Goal: Task Accomplishment & Management: Use online tool/utility

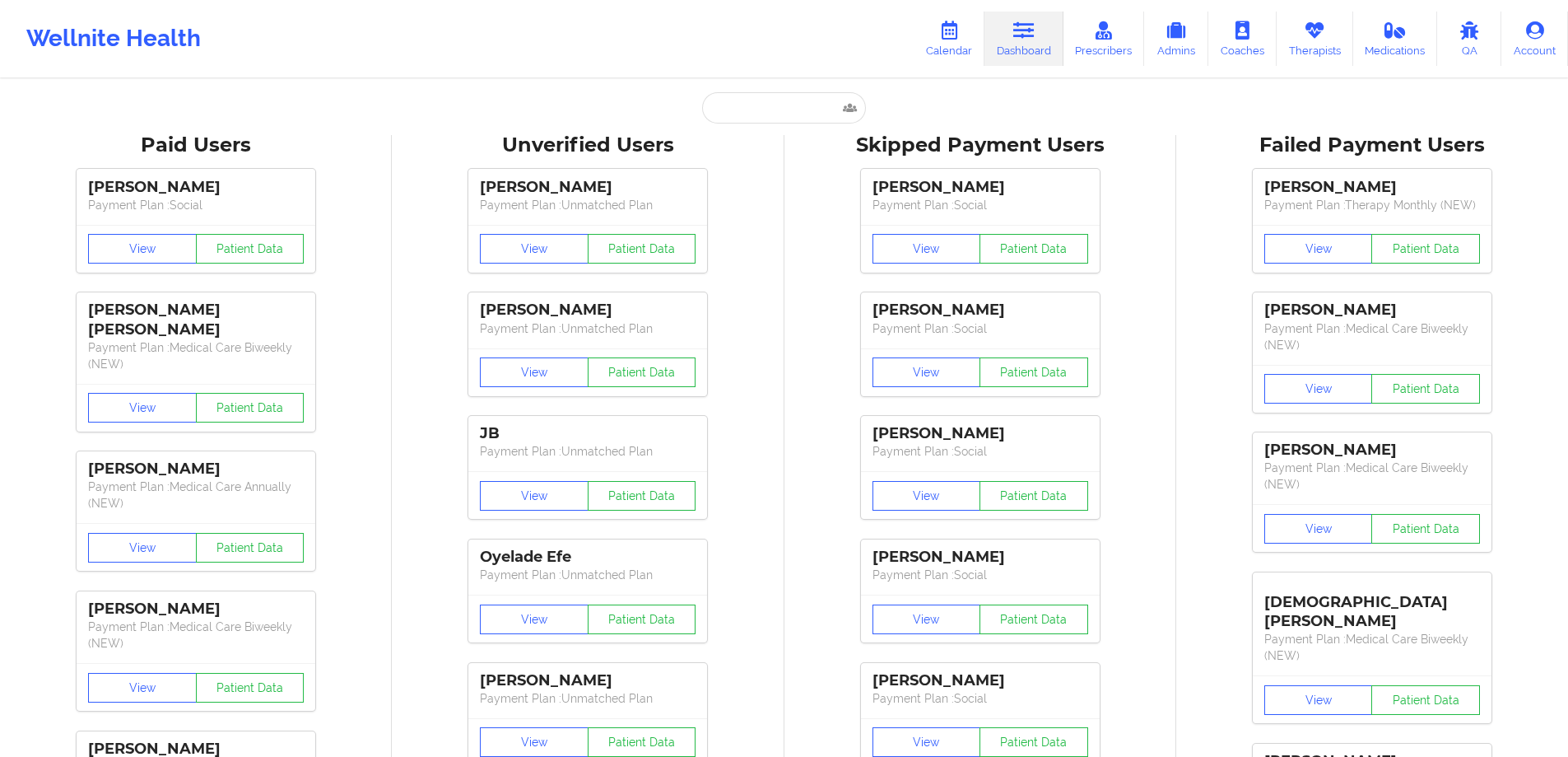
click at [1017, 34] on icon at bounding box center [1024, 30] width 21 height 18
click at [944, 34] on icon at bounding box center [950, 30] width 21 height 18
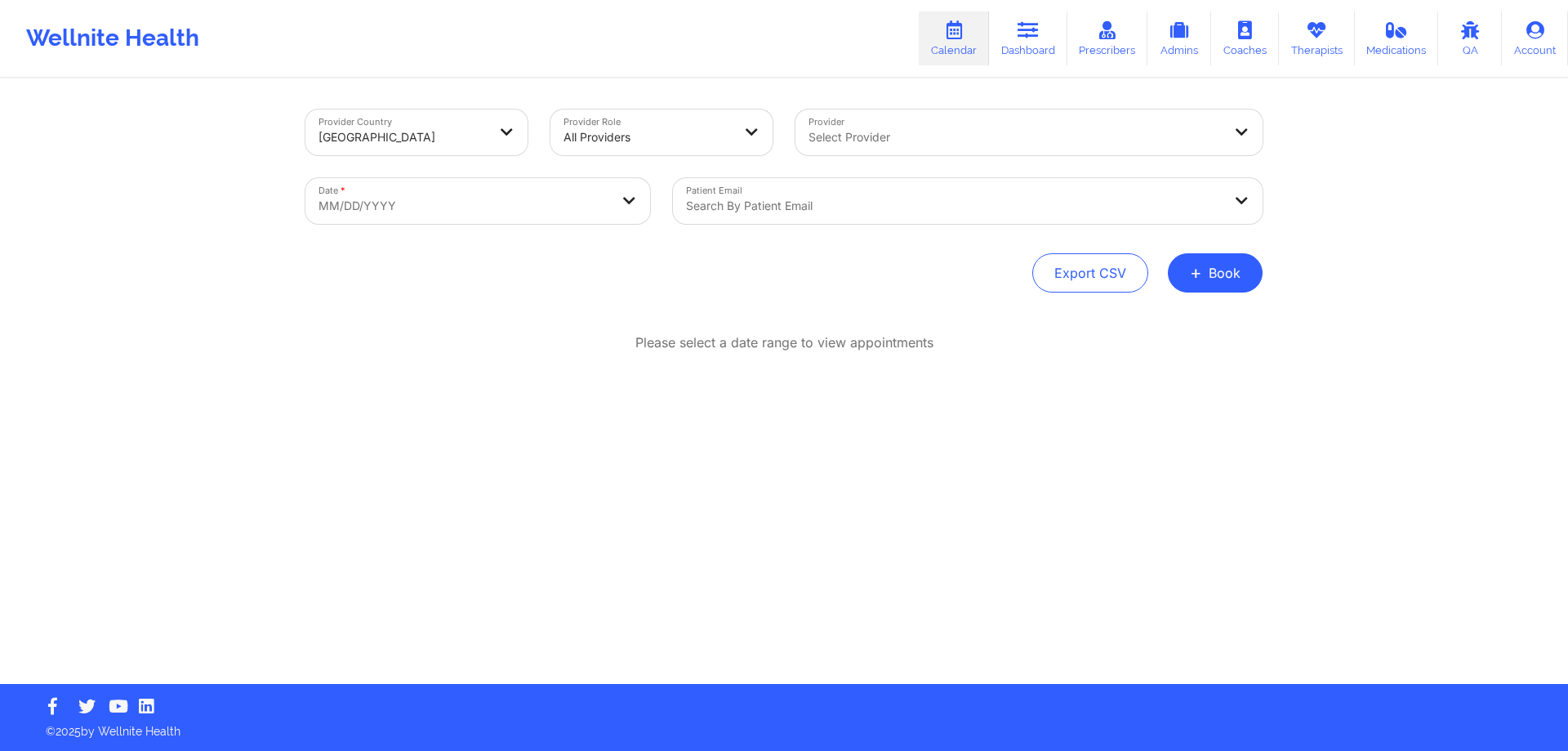
click at [839, 133] on div at bounding box center [1015, 137] width 413 height 20
click at [546, 240] on div "Provider Country [GEOGRAPHIC_DATA] Provider Role All Providers Provider Select …" at bounding box center [784, 200] width 957 height 183
click at [546, 214] on body "Wellnite Health Calendar Dashboard Prescribers Admins Coaches Therapists Medica…" at bounding box center [784, 375] width 1568 height 751
select select "2025-8"
select select "2025-9"
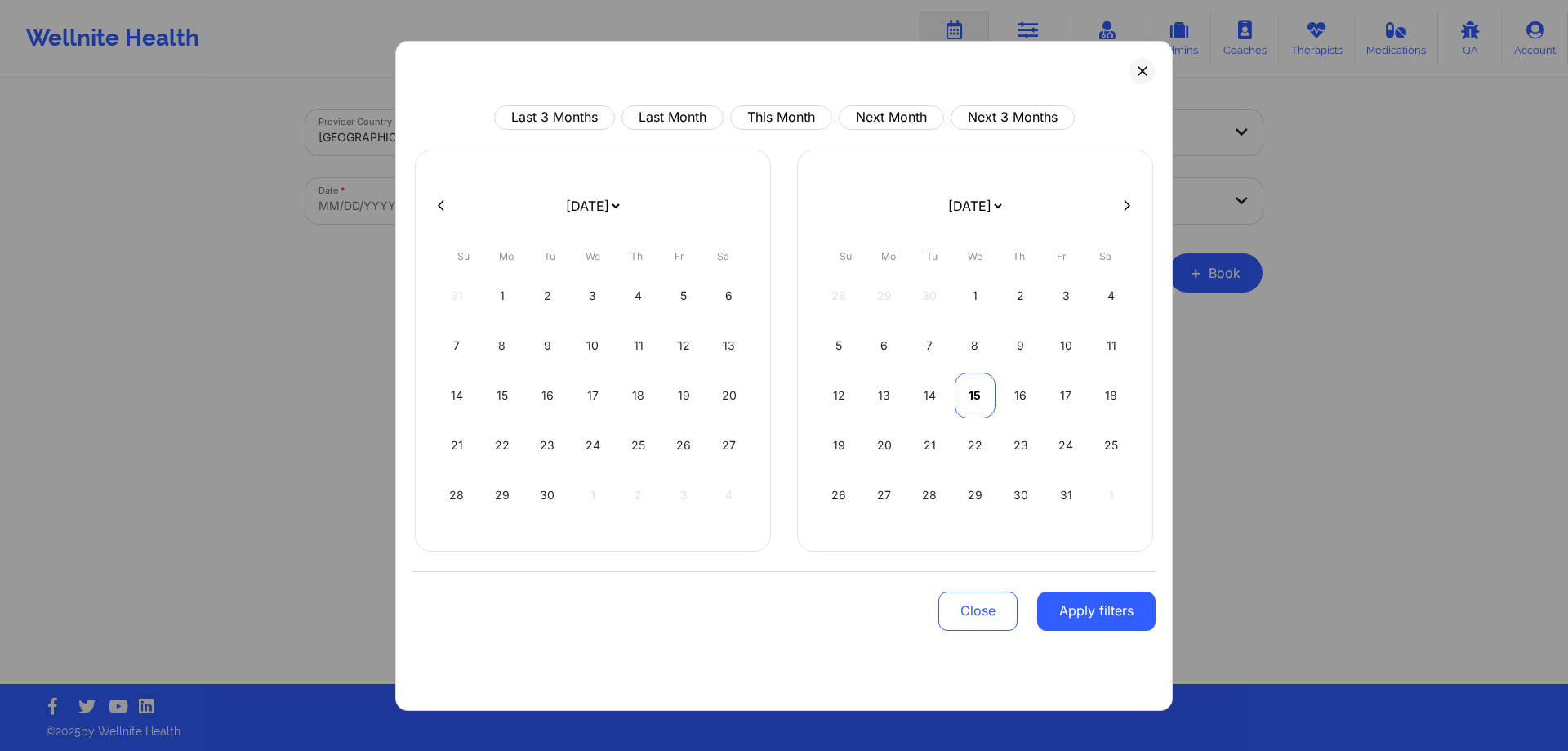
click at [963, 392] on div "15" at bounding box center [975, 395] width 42 height 46
select select "2025-9"
select select "2025-10"
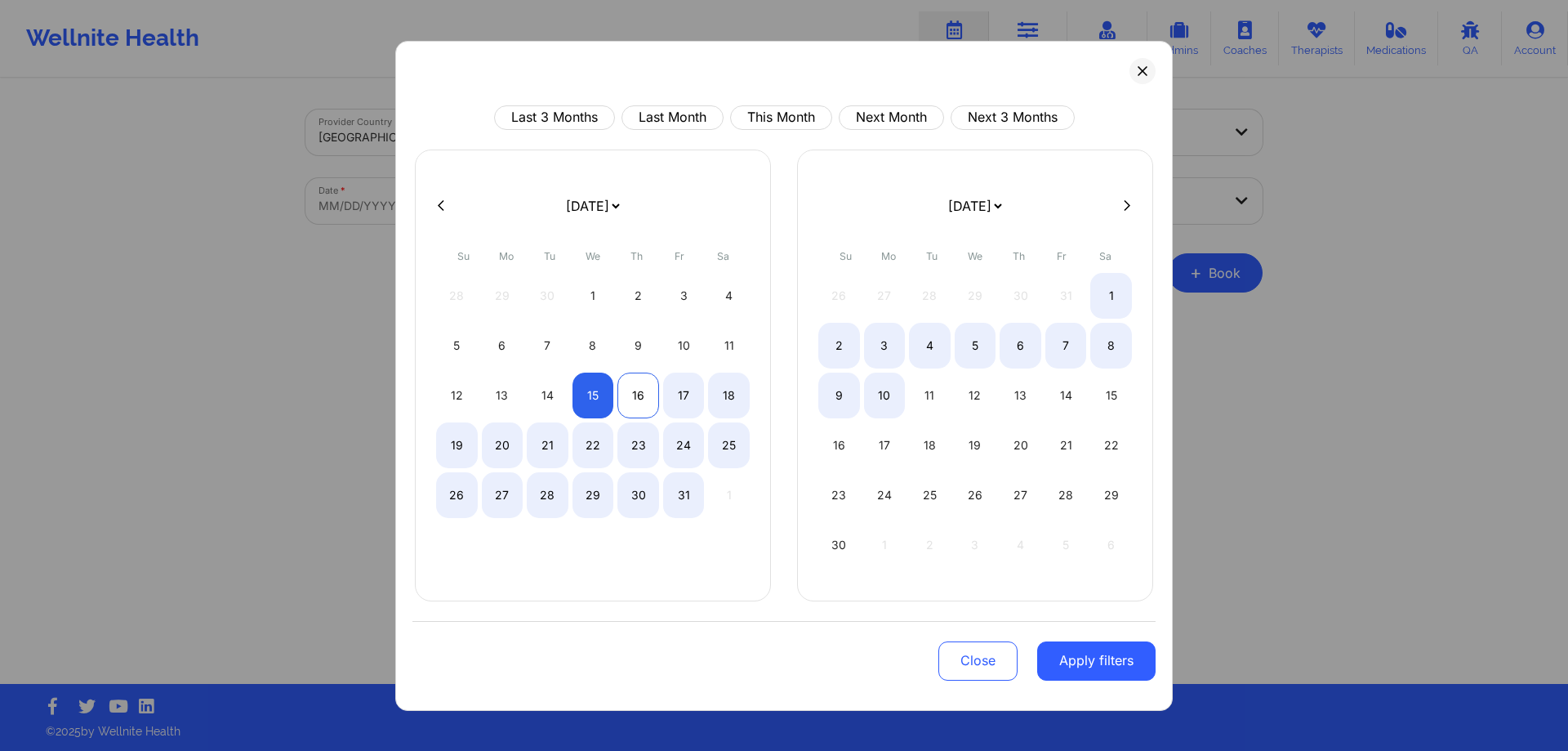
select select "2025-9"
select select "2025-10"
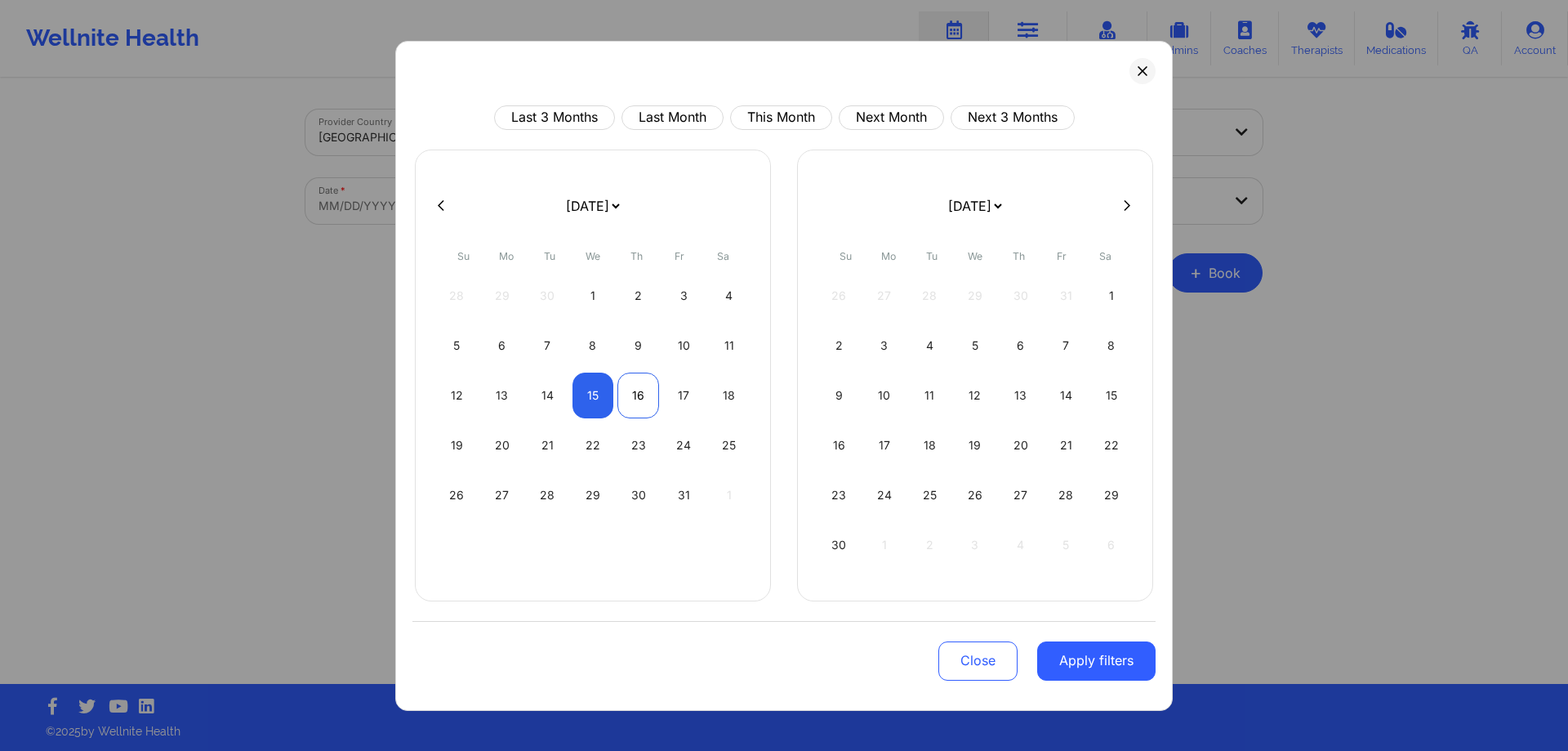
click at [629, 390] on div "16" at bounding box center [638, 395] width 42 height 46
select select "2025-9"
select select "2025-10"
click at [1080, 651] on button "Apply filters" at bounding box center [1096, 661] width 119 height 39
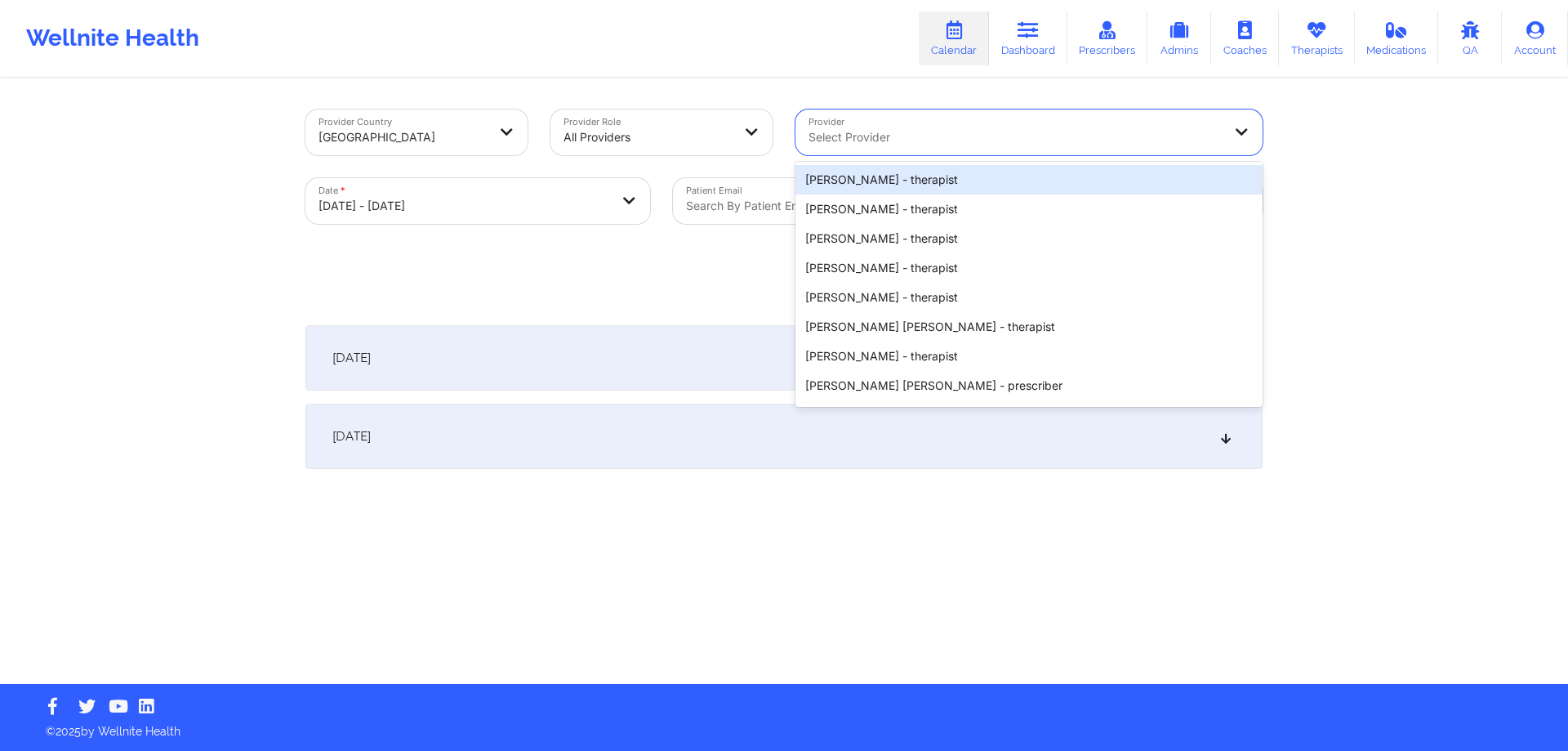
click at [909, 139] on div at bounding box center [1015, 137] width 413 height 20
click at [734, 141] on div at bounding box center [753, 132] width 39 height 46
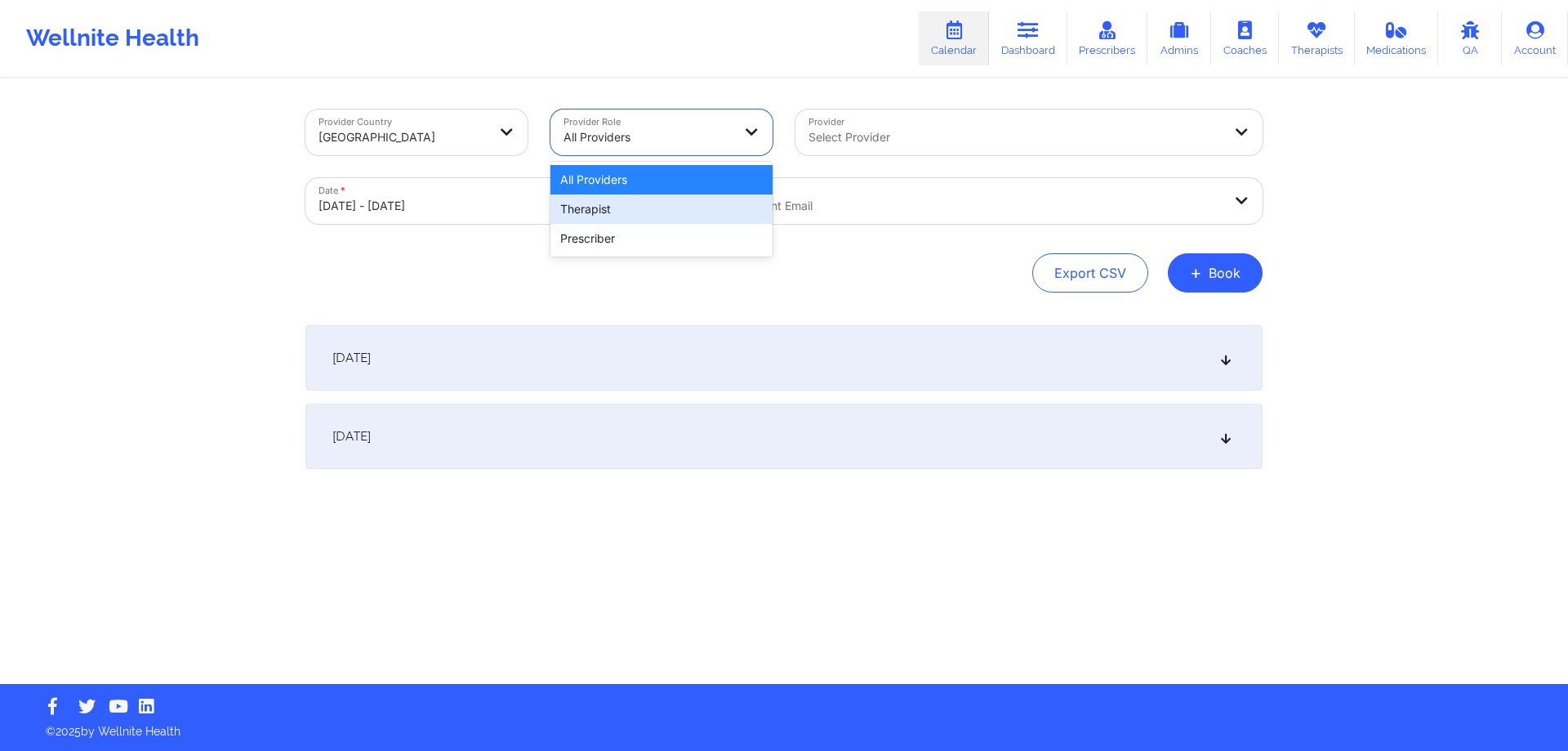
click at [687, 200] on div "Therapist" at bounding box center [661, 208] width 222 height 29
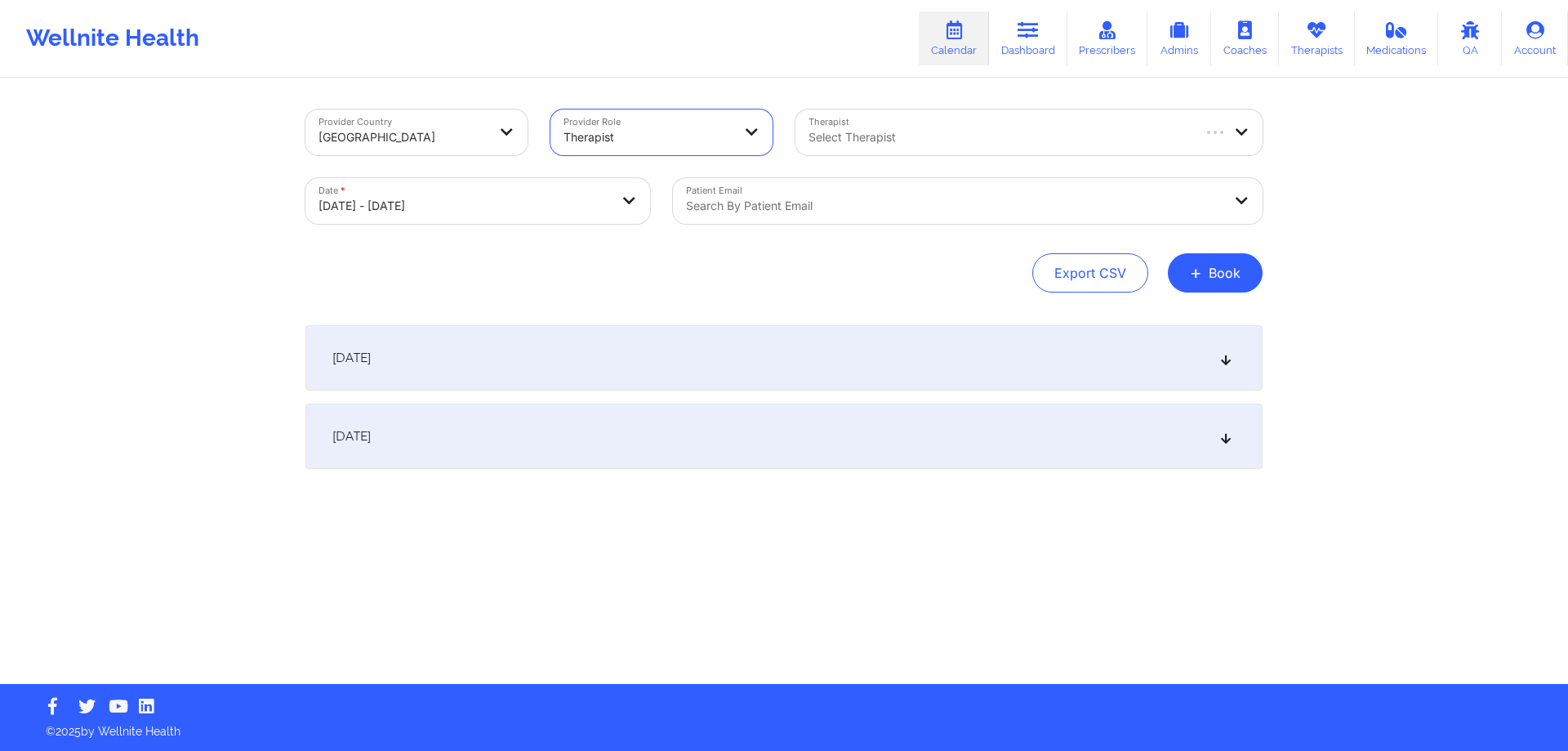
click at [877, 136] on div at bounding box center [998, 137] width 380 height 20
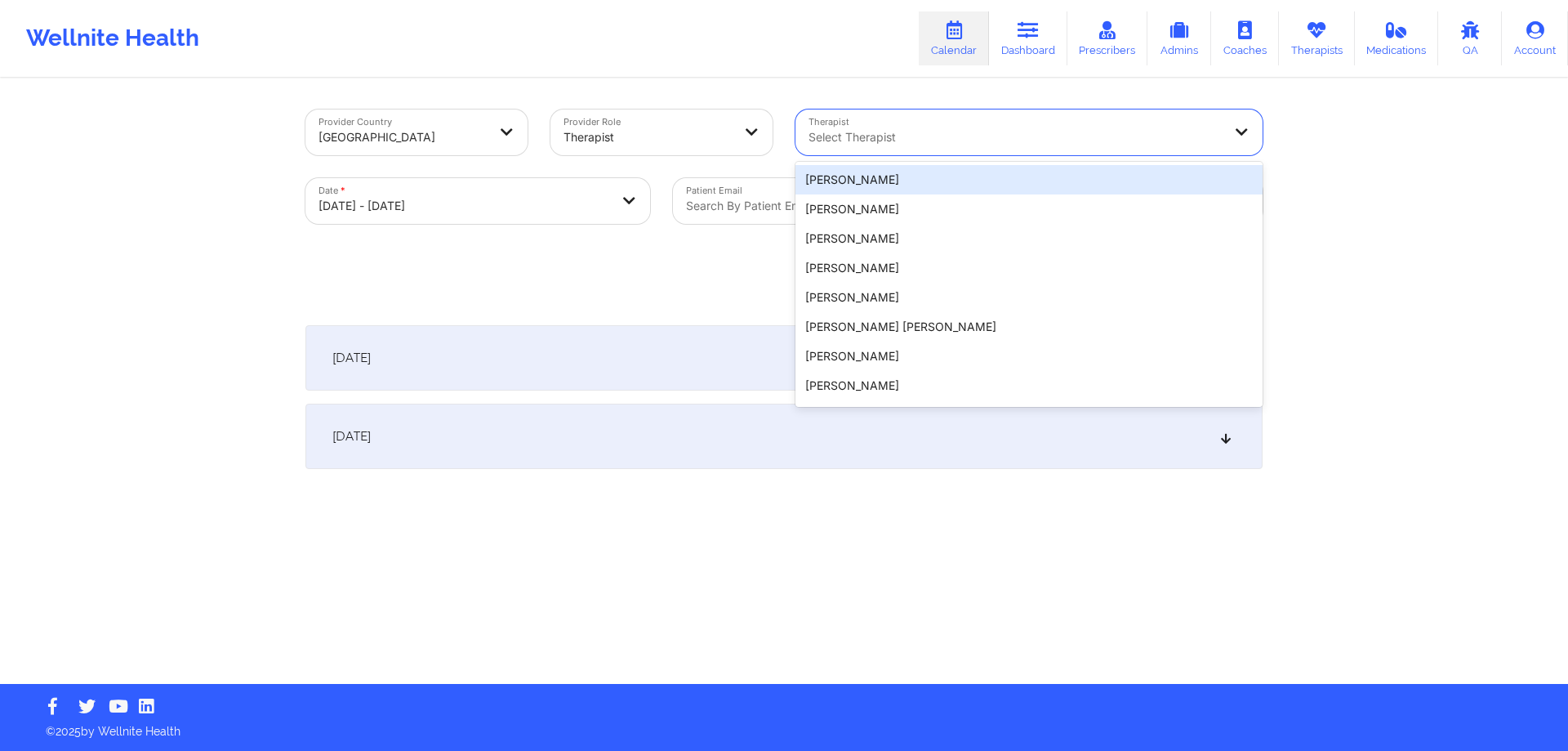
click at [1015, 151] on div "Select Therapist" at bounding box center [1010, 132] width 428 height 46
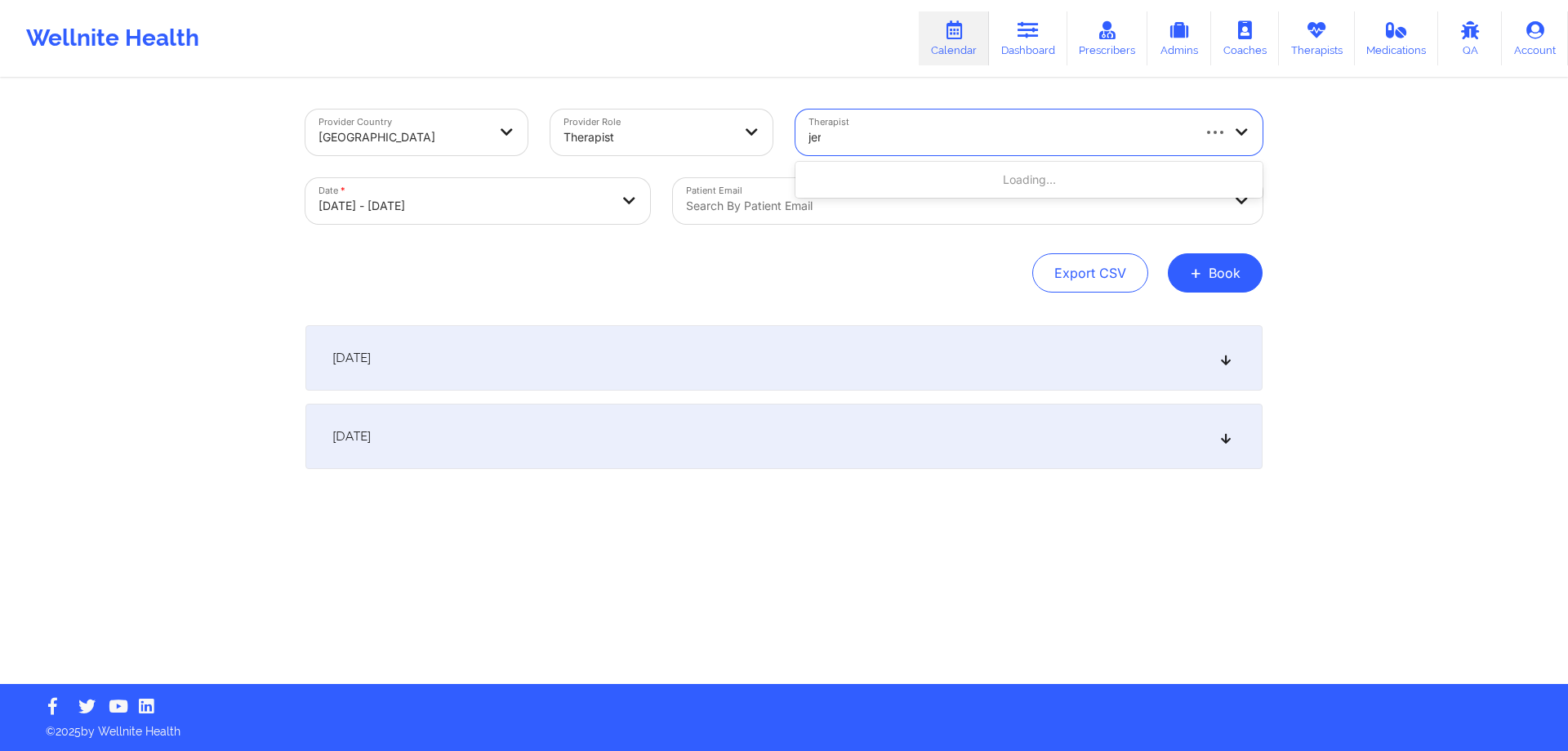
type input "[PERSON_NAME]"
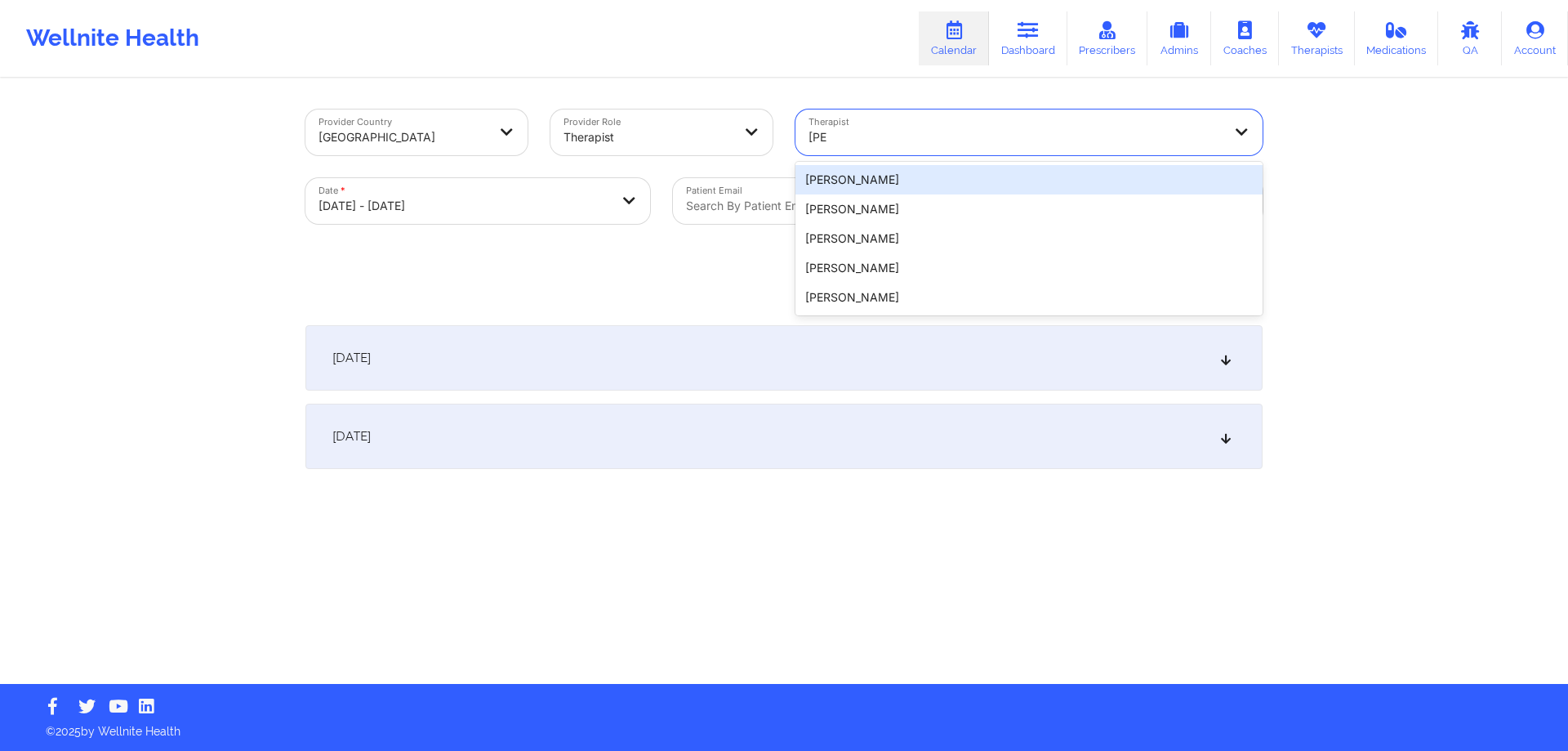
click at [953, 176] on div "[PERSON_NAME]" at bounding box center [1029, 179] width 467 height 29
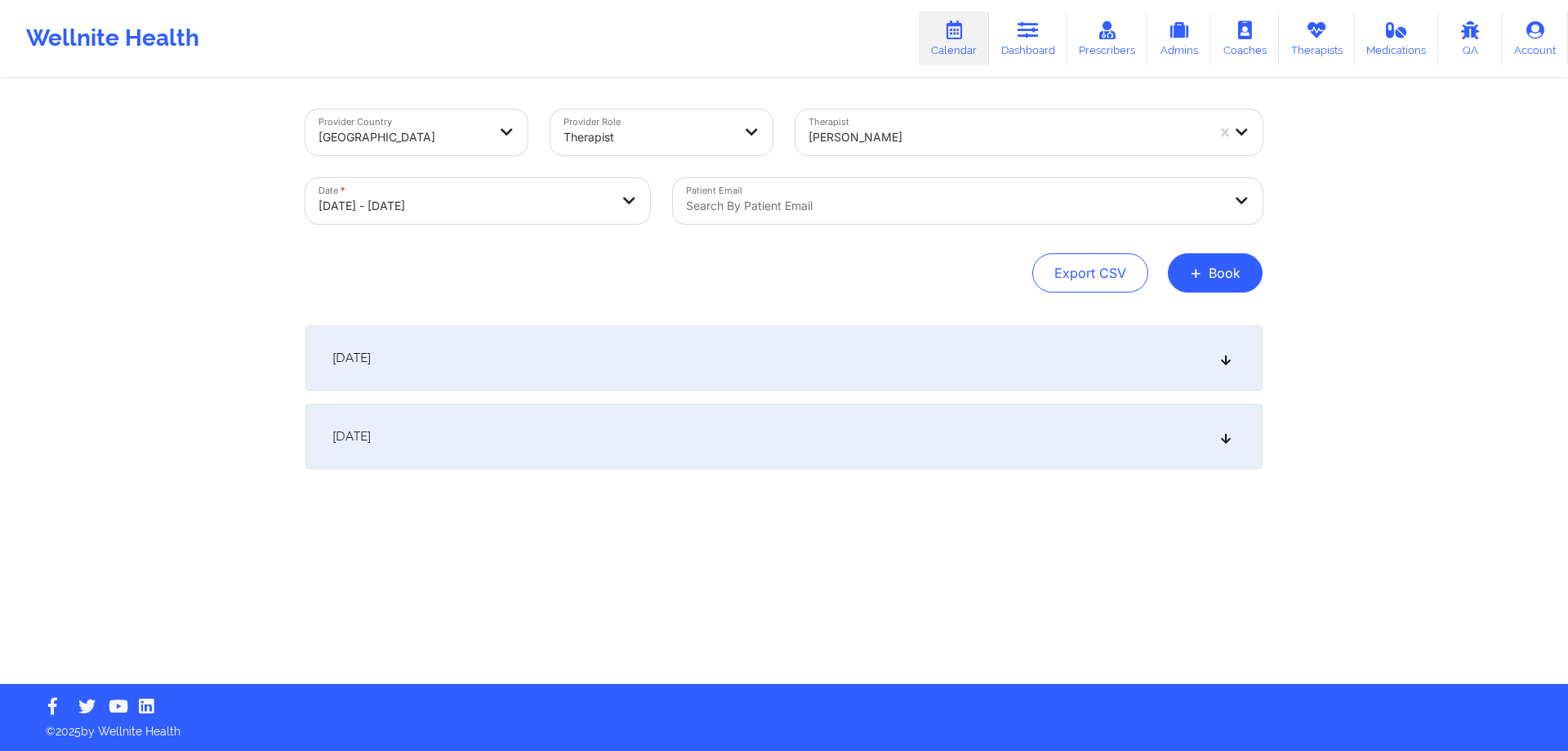
drag, startPoint x: 1205, startPoint y: 273, endPoint x: 890, endPoint y: 249, distance: 315.9
click at [906, 266] on div "Export CSV + Book" at bounding box center [784, 273] width 957 height 39
click at [857, 356] on div "[DATE]" at bounding box center [784, 358] width 957 height 66
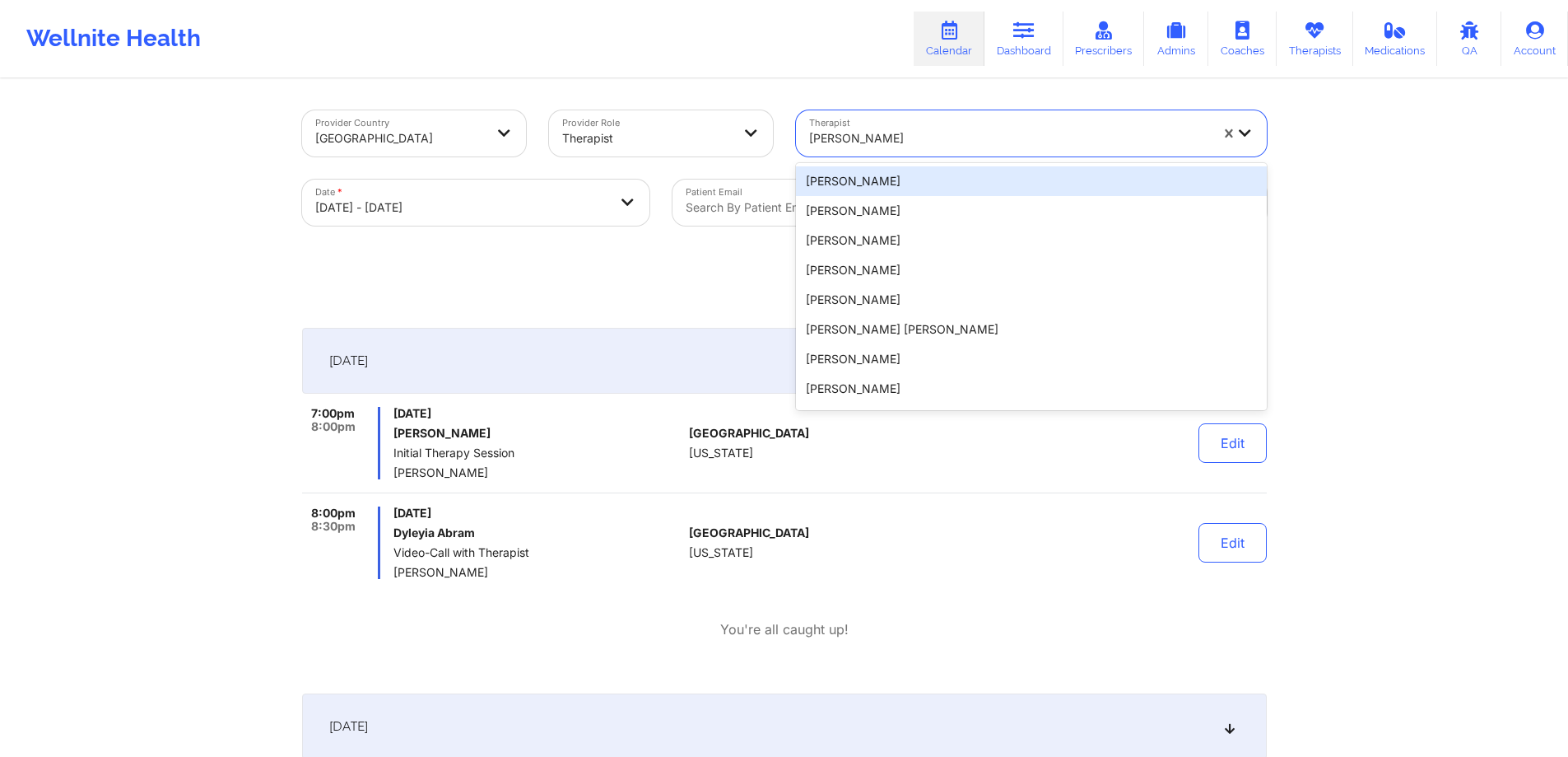
click at [1000, 135] on div at bounding box center [1010, 139] width 400 height 20
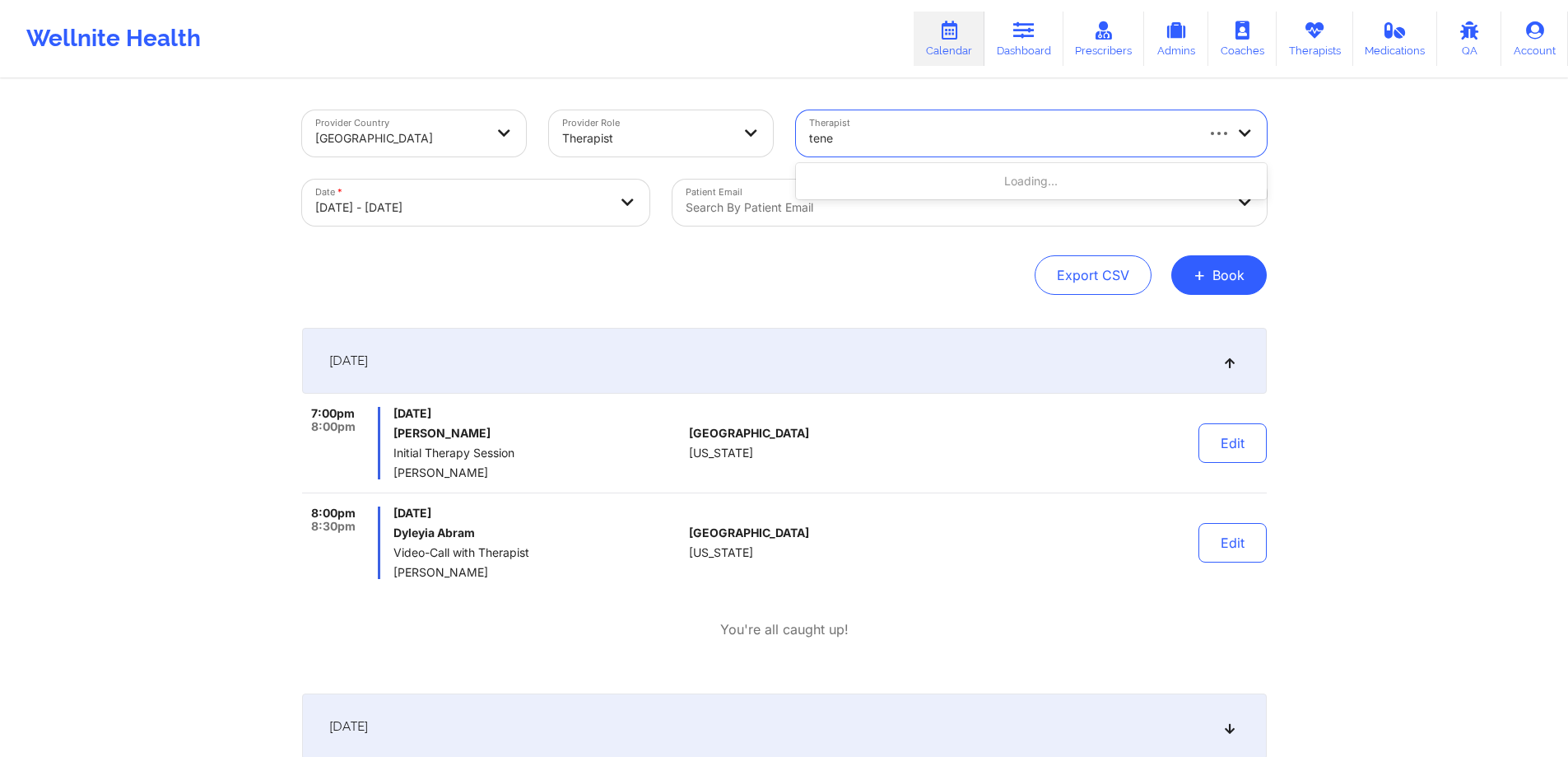
type input "tenec"
click at [939, 178] on div "[PERSON_NAME]" at bounding box center [1031, 181] width 471 height 29
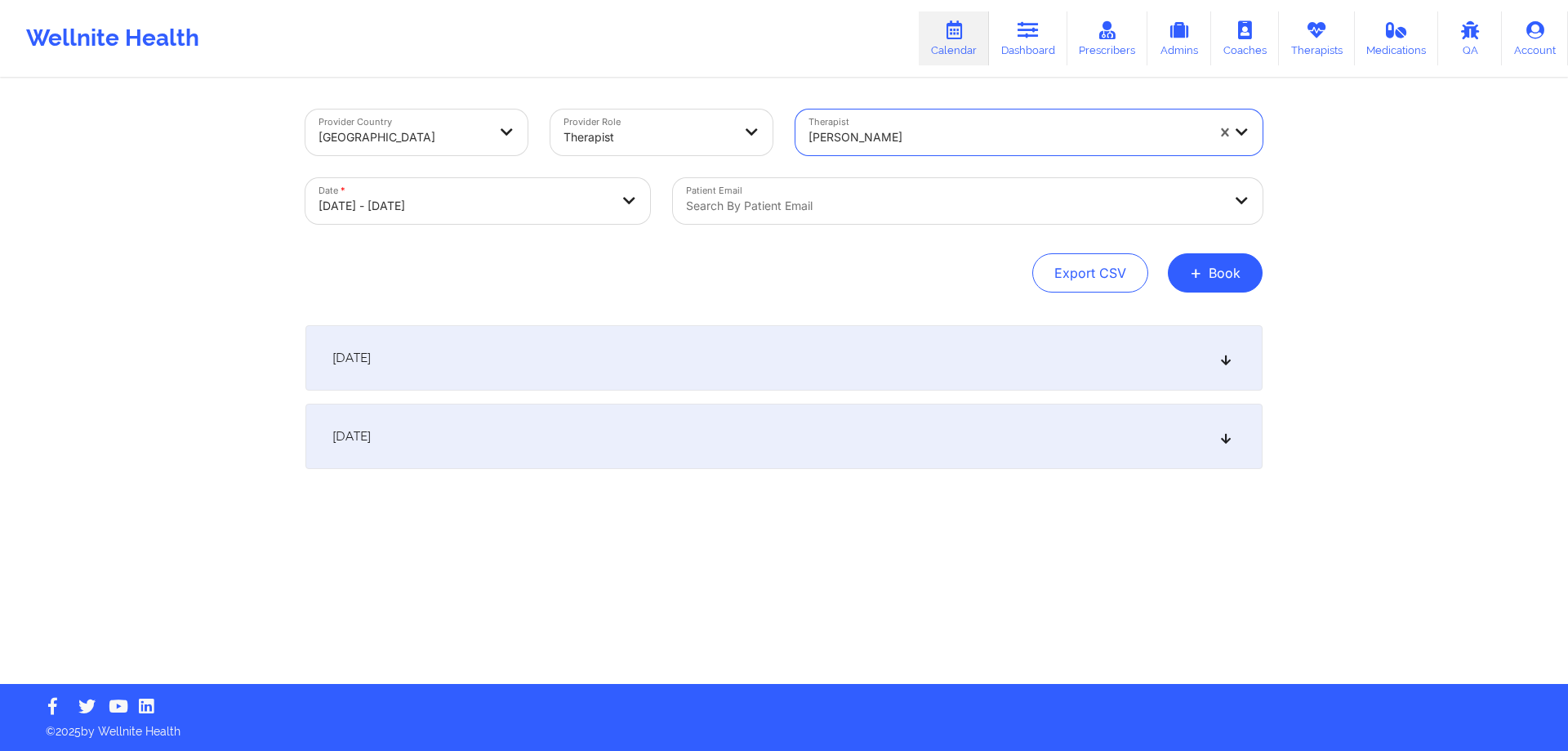
click at [734, 346] on div "[DATE]" at bounding box center [784, 358] width 957 height 66
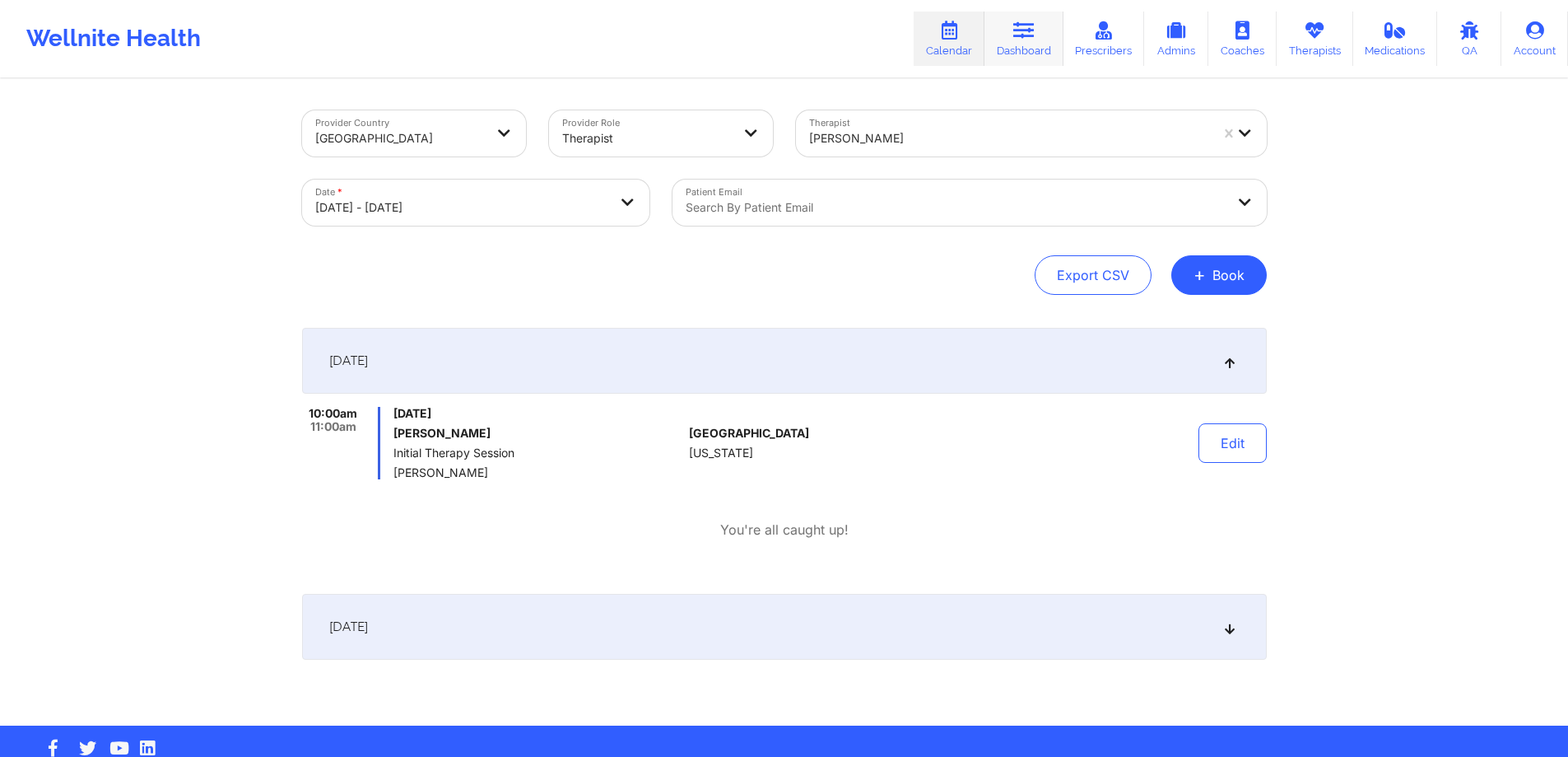
click at [1023, 38] on icon at bounding box center [1024, 30] width 21 height 18
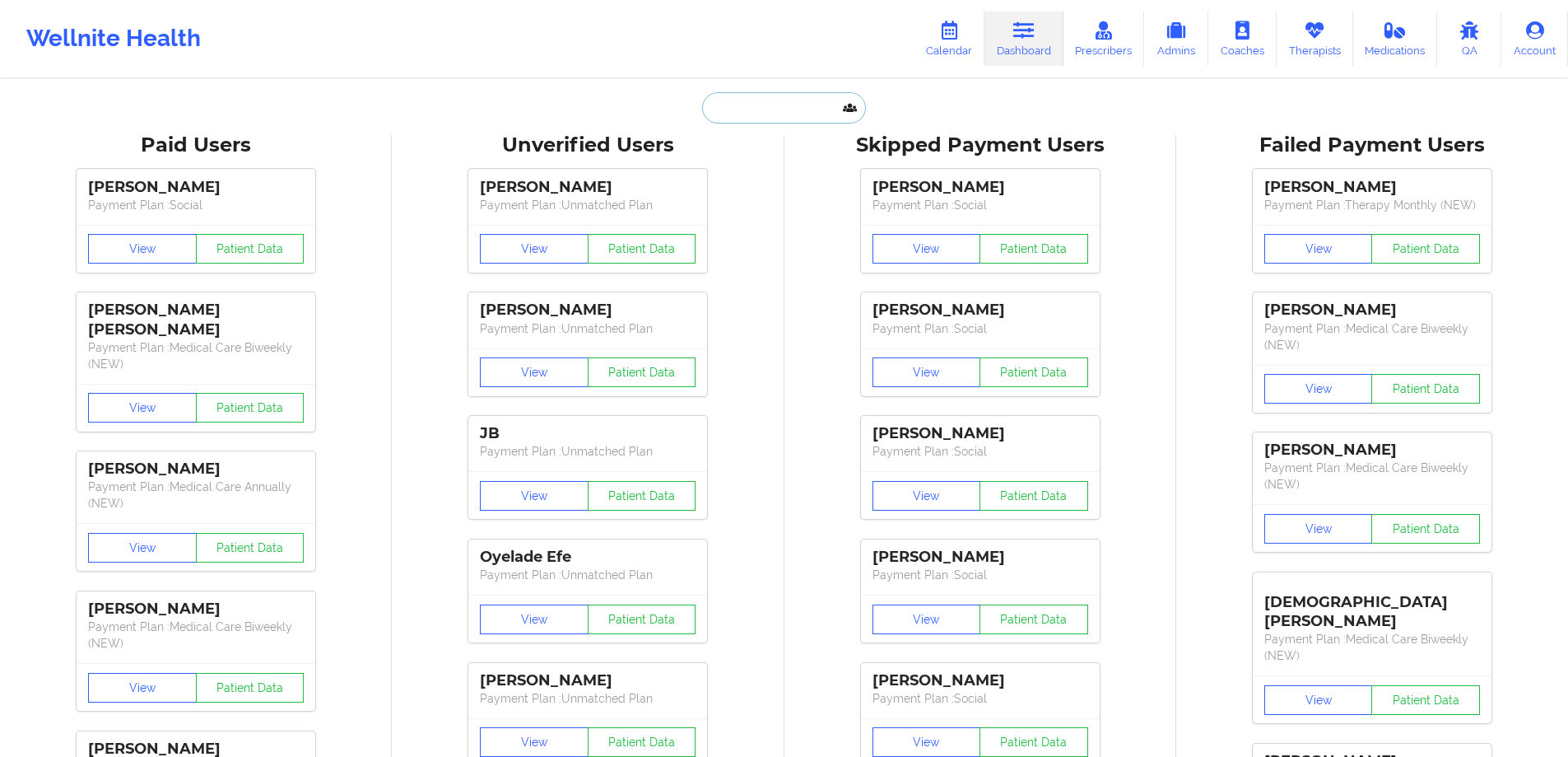
click at [824, 111] on input "text" at bounding box center [784, 107] width 163 height 31
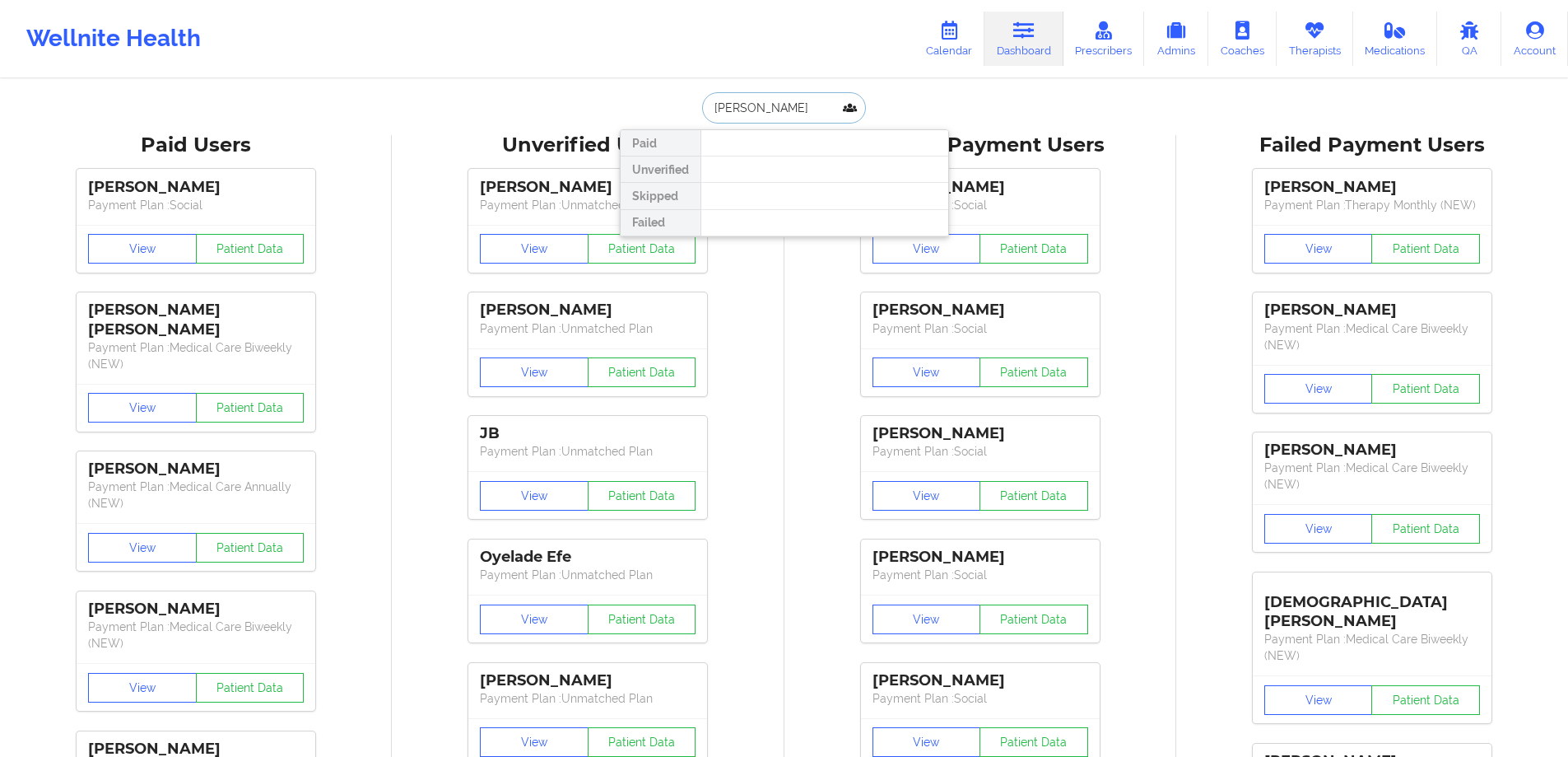
drag, startPoint x: 816, startPoint y: 105, endPoint x: 756, endPoint y: 101, distance: 60.1
click at [756, 102] on input "[PERSON_NAME]" at bounding box center [784, 107] width 163 height 31
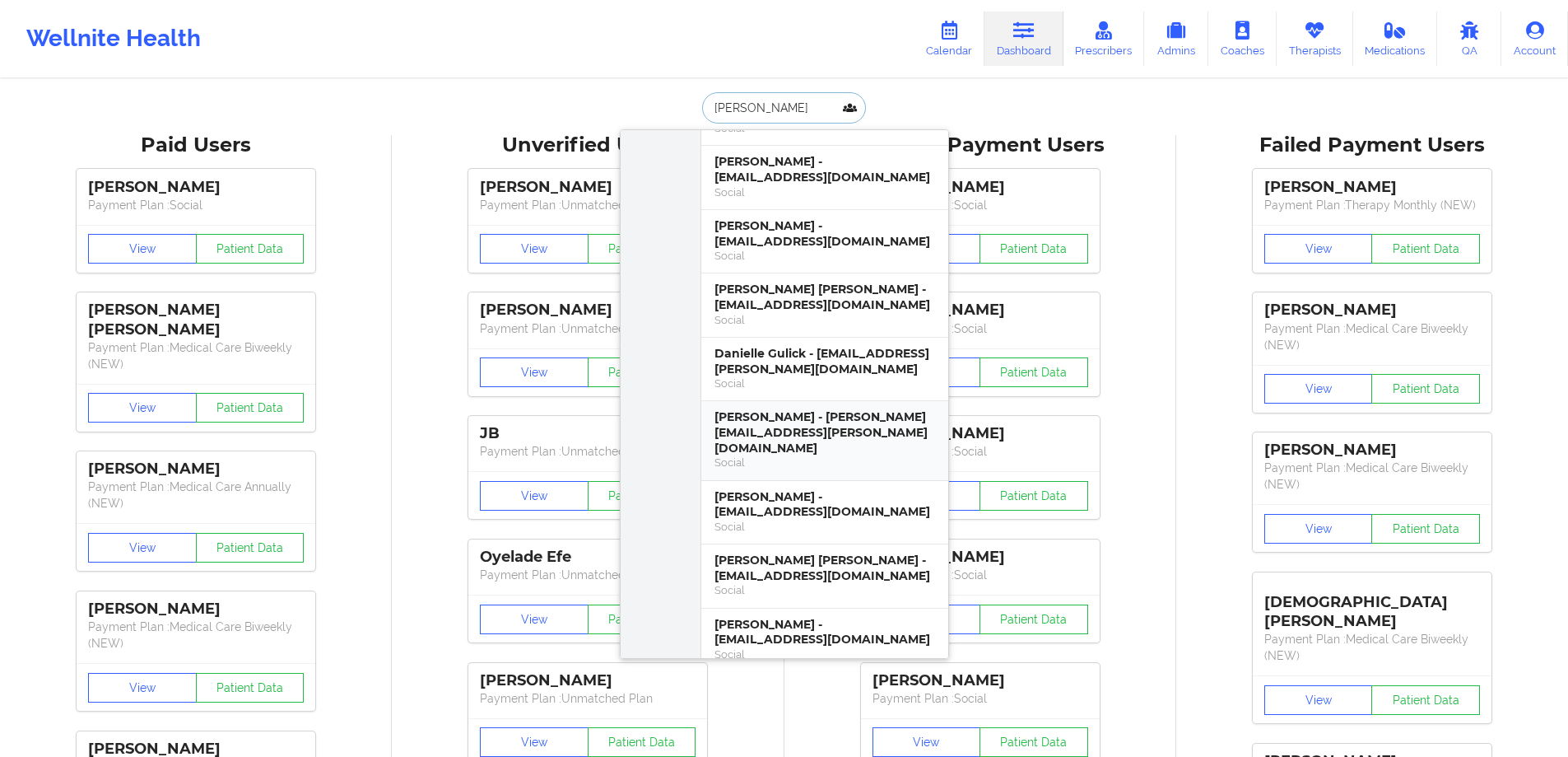
scroll to position [2388, 0]
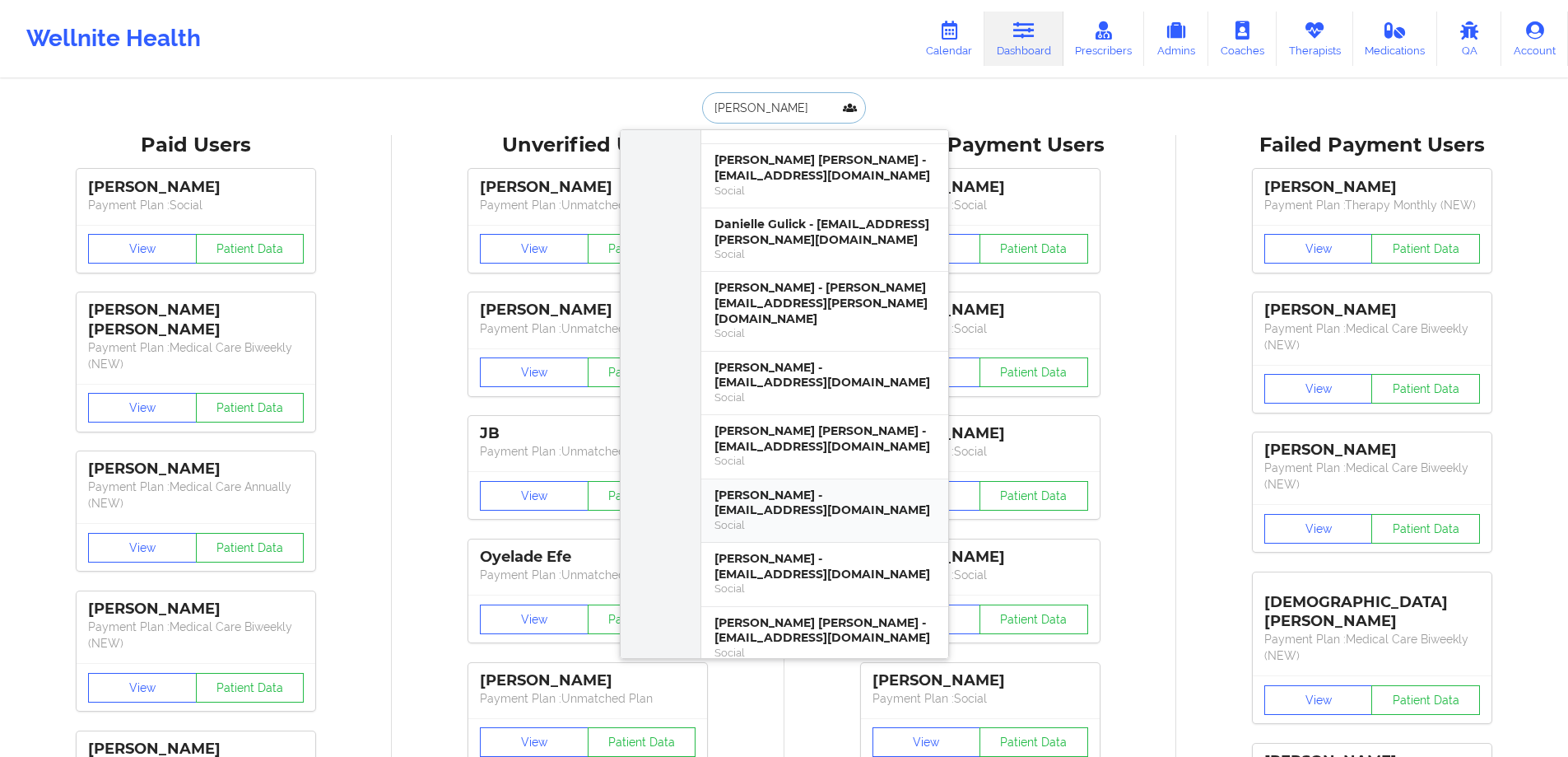
type input "[PERSON_NAME]"
